Goal: Information Seeking & Learning: Learn about a topic

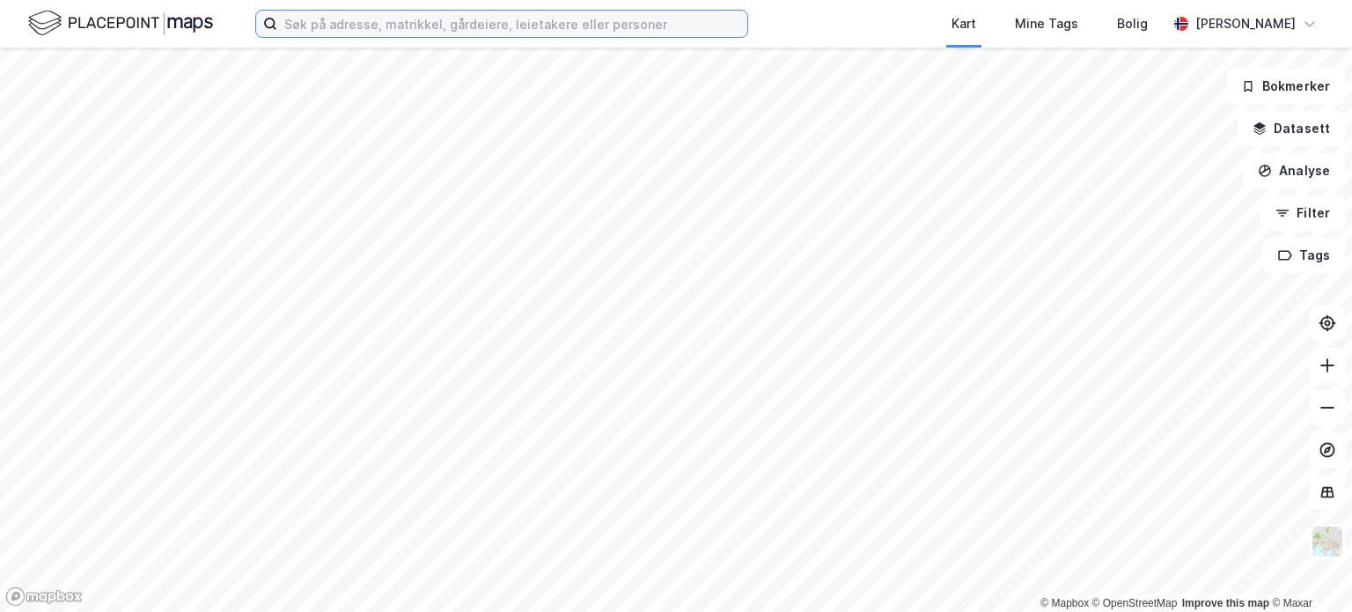
click at [294, 26] on input at bounding box center [512, 24] width 470 height 26
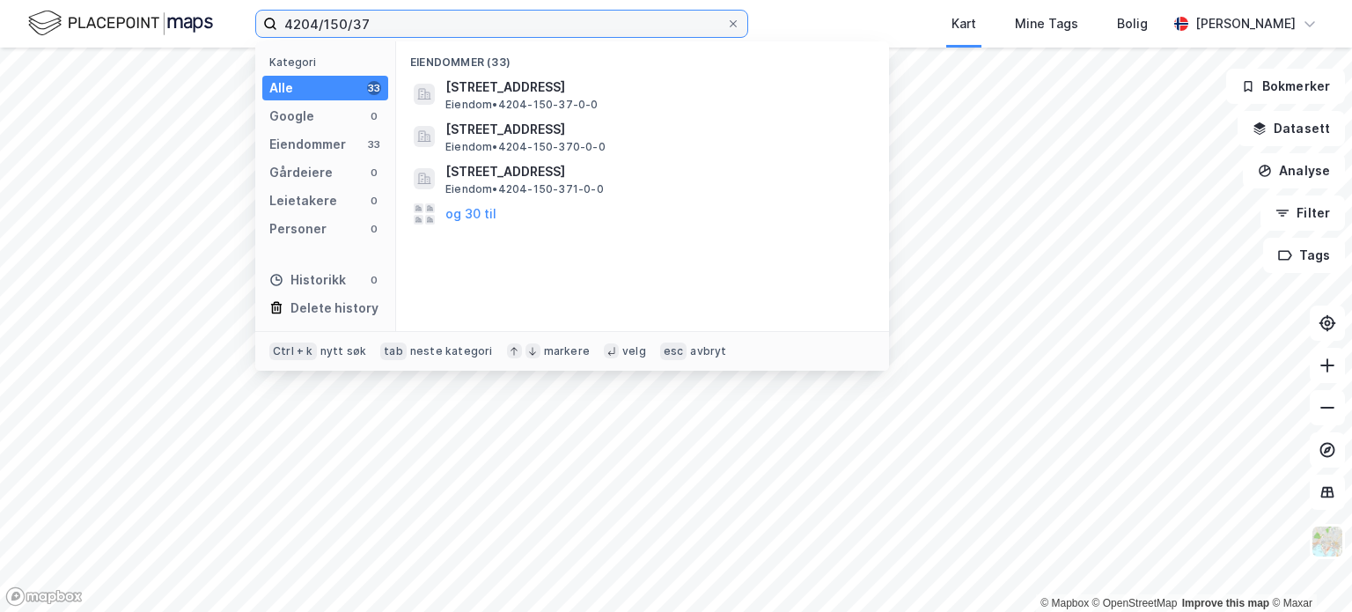
type input "4204/150/37"
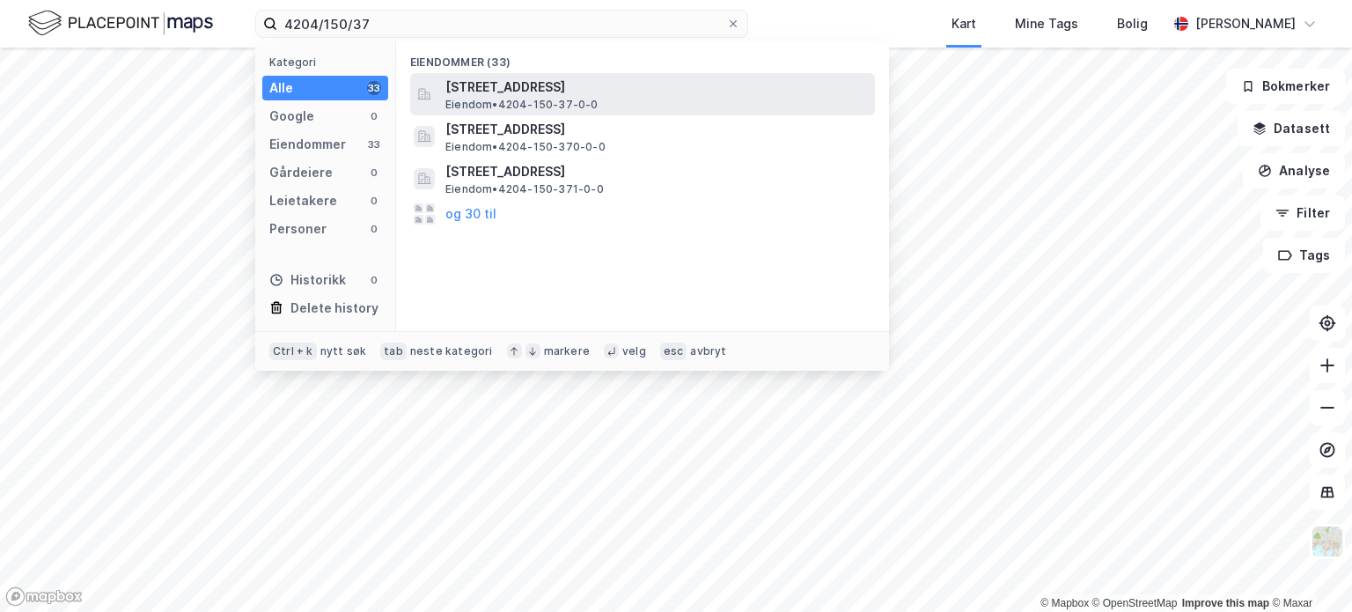
click at [468, 85] on span "[STREET_ADDRESS]" at bounding box center [656, 87] width 422 height 21
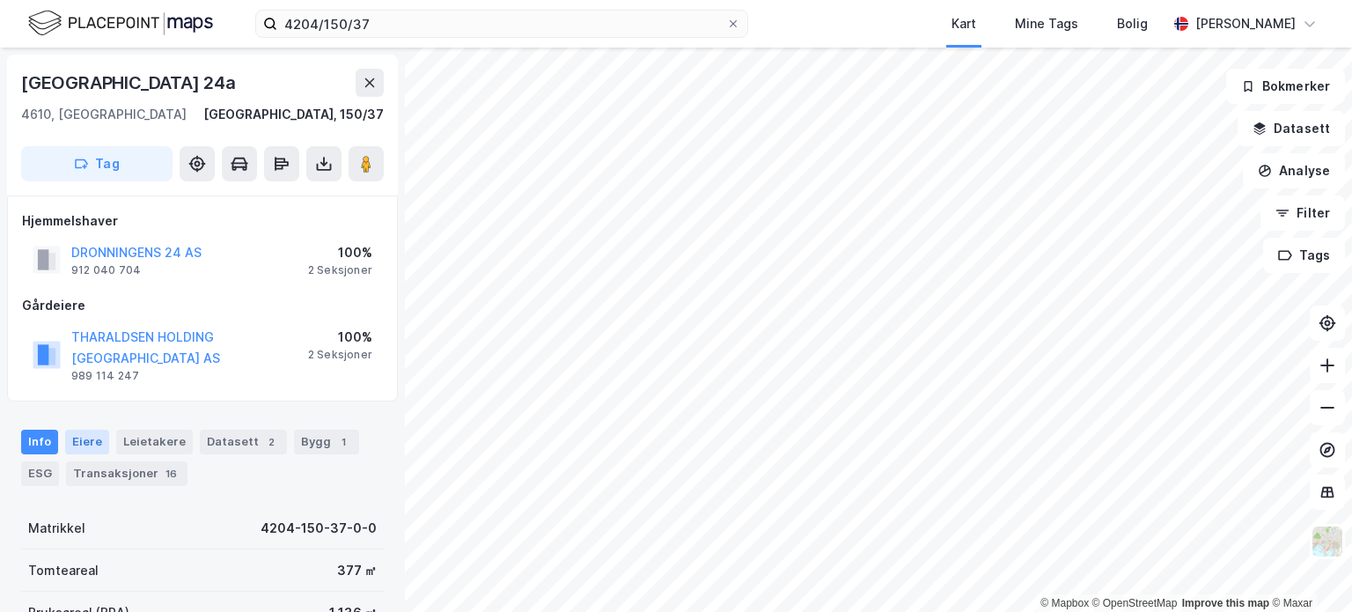
click at [81, 440] on div "Eiere" at bounding box center [87, 441] width 44 height 25
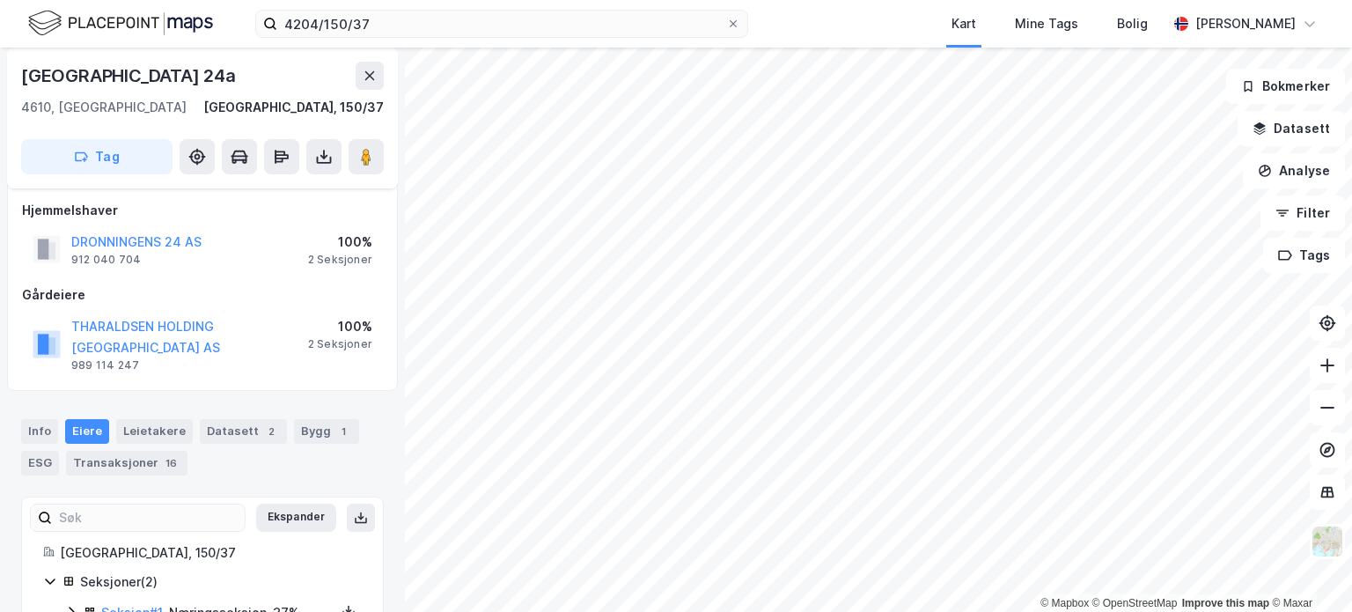
scroll to position [96, 0]
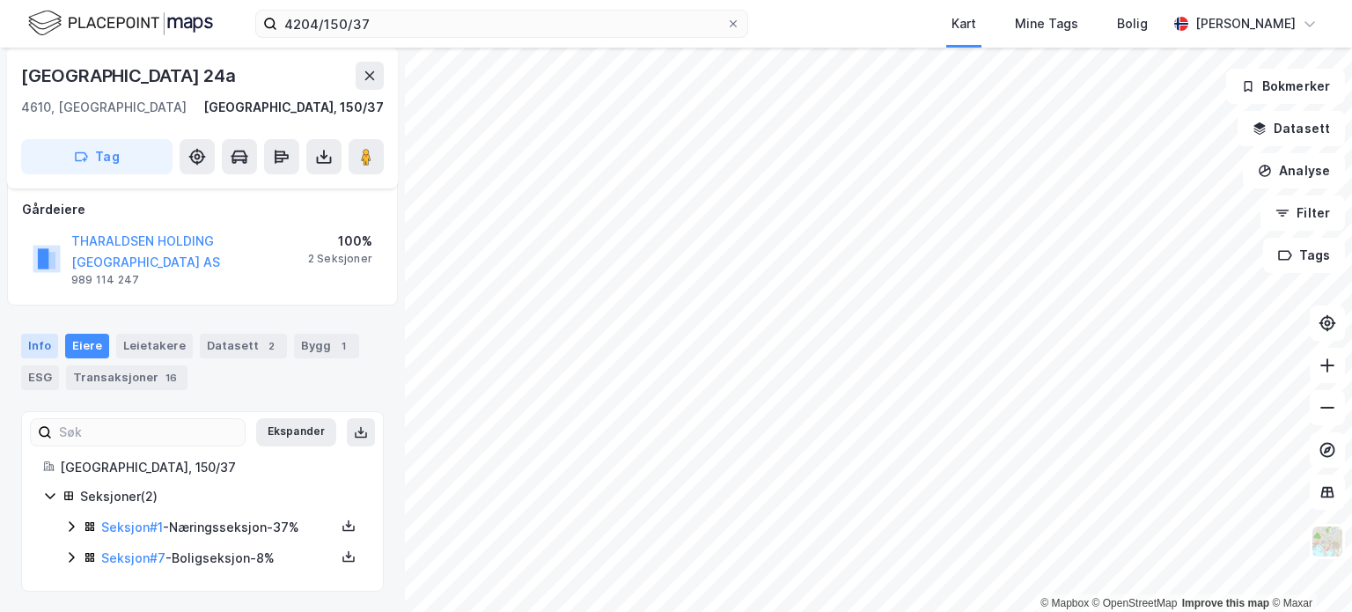
click at [39, 348] on div "Info" at bounding box center [39, 346] width 37 height 25
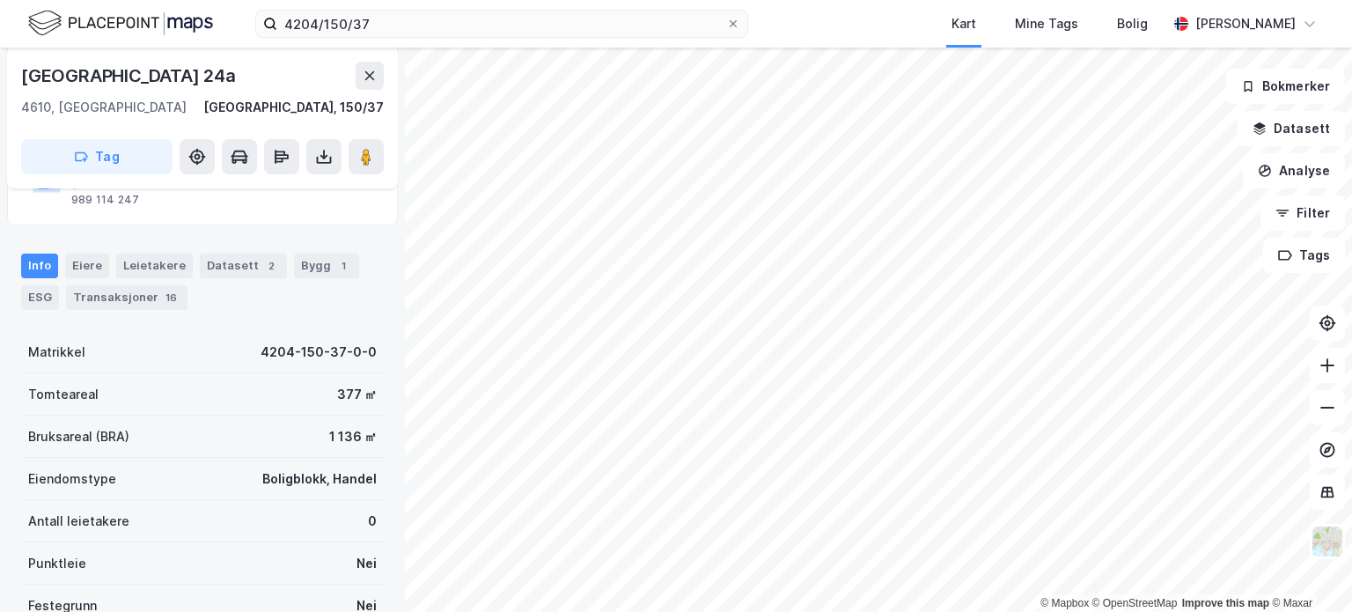
scroll to position [264, 0]
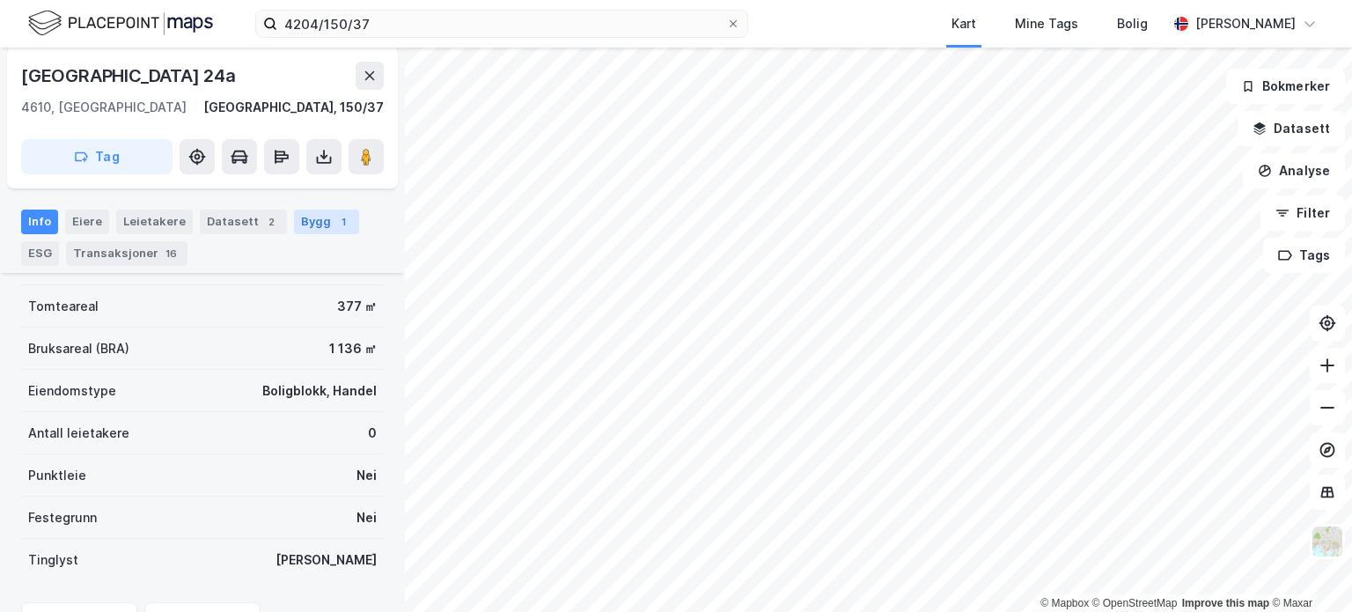
click at [309, 224] on div "Bygg 1" at bounding box center [326, 221] width 65 height 25
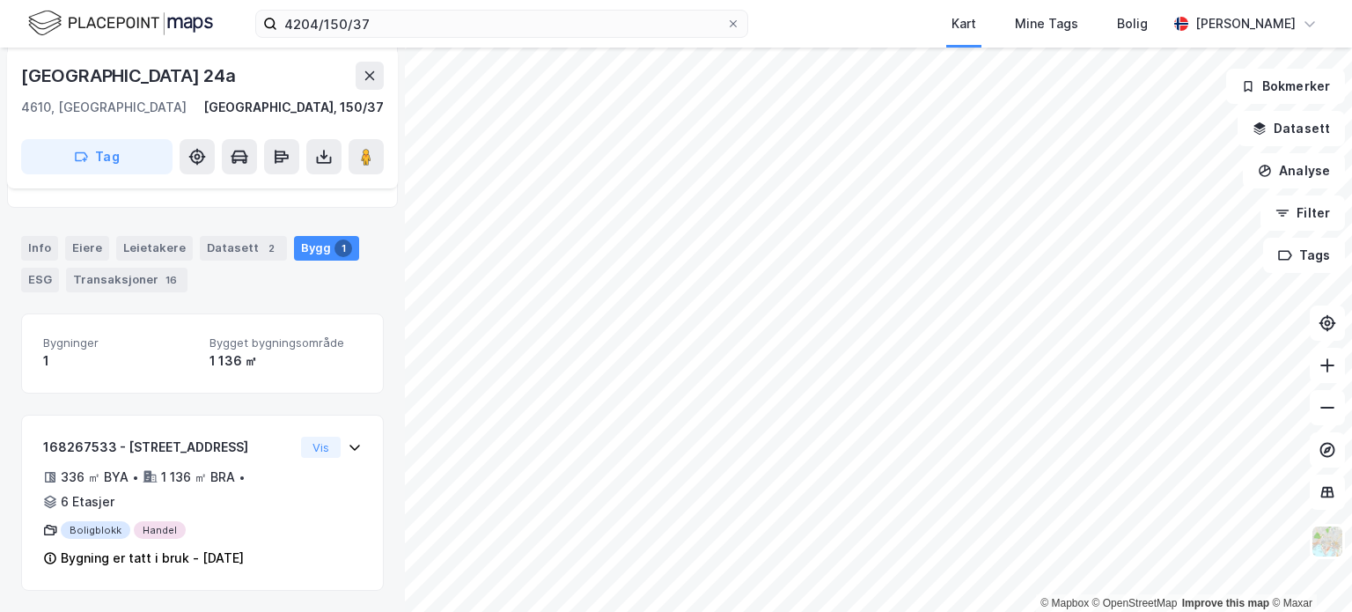
scroll to position [191, 0]
